Goal: Information Seeking & Learning: Learn about a topic

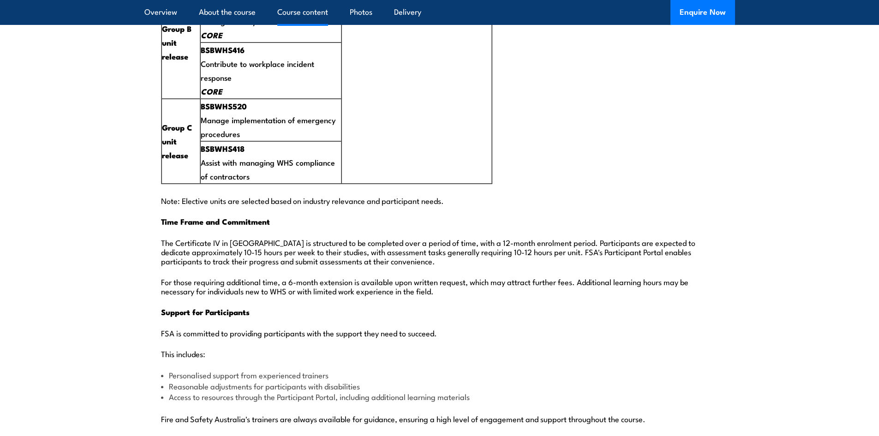
scroll to position [1985, 0]
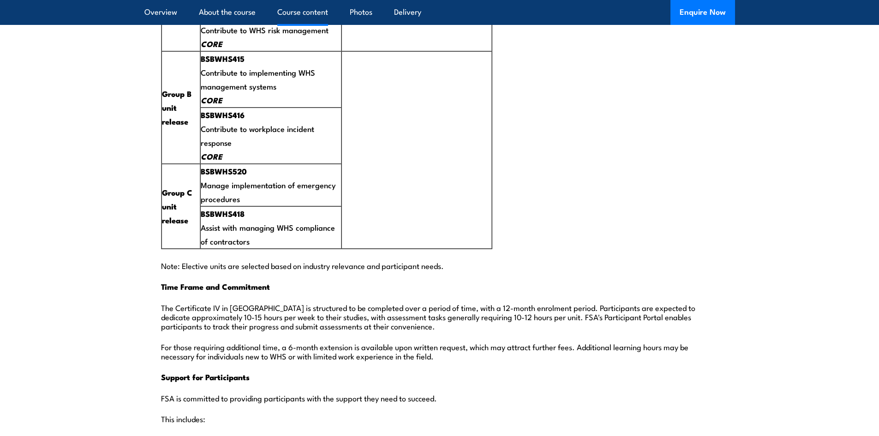
drag, startPoint x: 852, startPoint y: 112, endPoint x: 829, endPoint y: 95, distance: 28.4
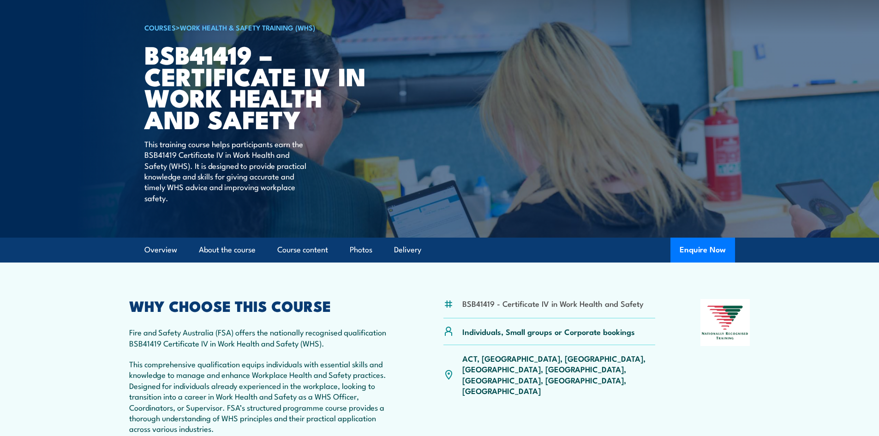
scroll to position [0, 0]
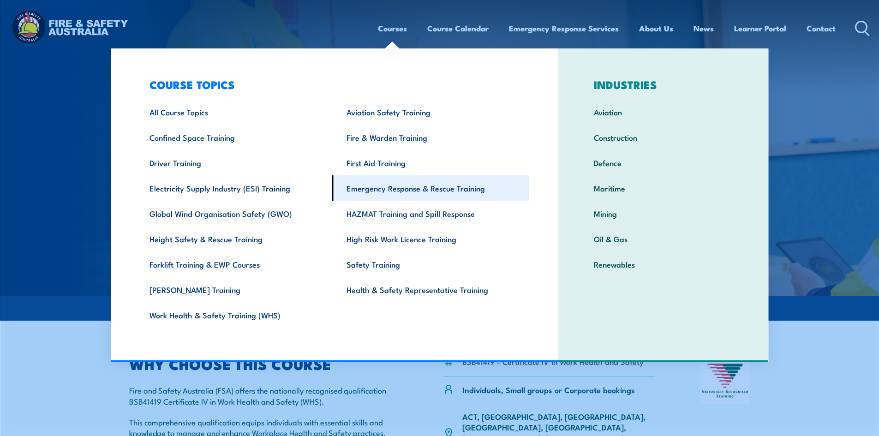
click at [390, 191] on link "Emergency Response & Rescue Training" at bounding box center [430, 187] width 197 height 25
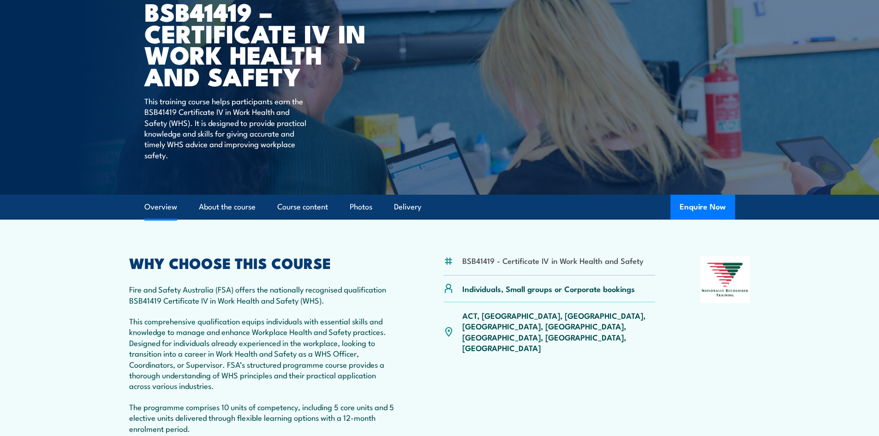
scroll to position [277, 0]
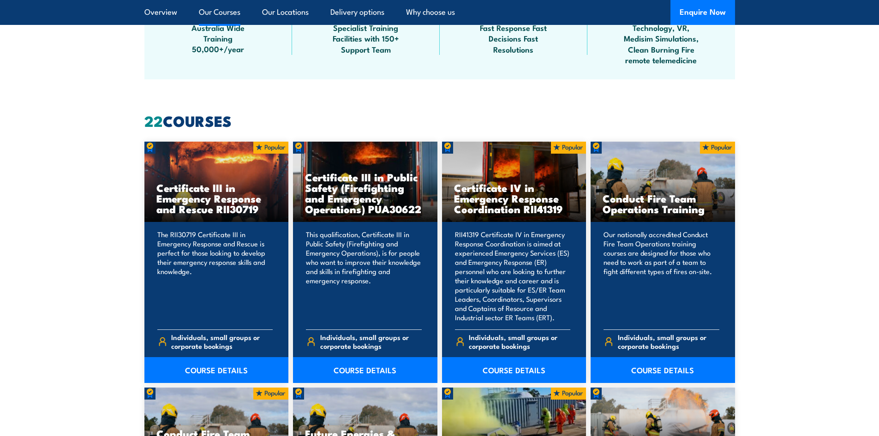
scroll to position [785, 0]
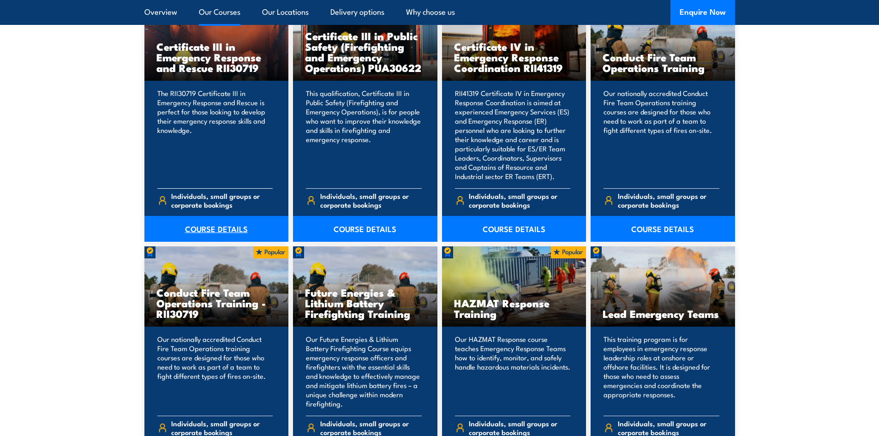
click at [211, 230] on link "COURSE DETAILS" at bounding box center [216, 229] width 144 height 26
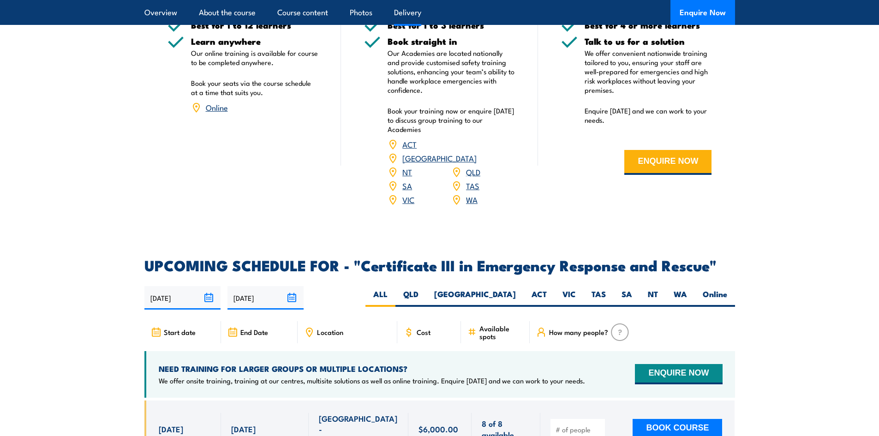
scroll to position [2124, 0]
